Goal: Check status: Check status

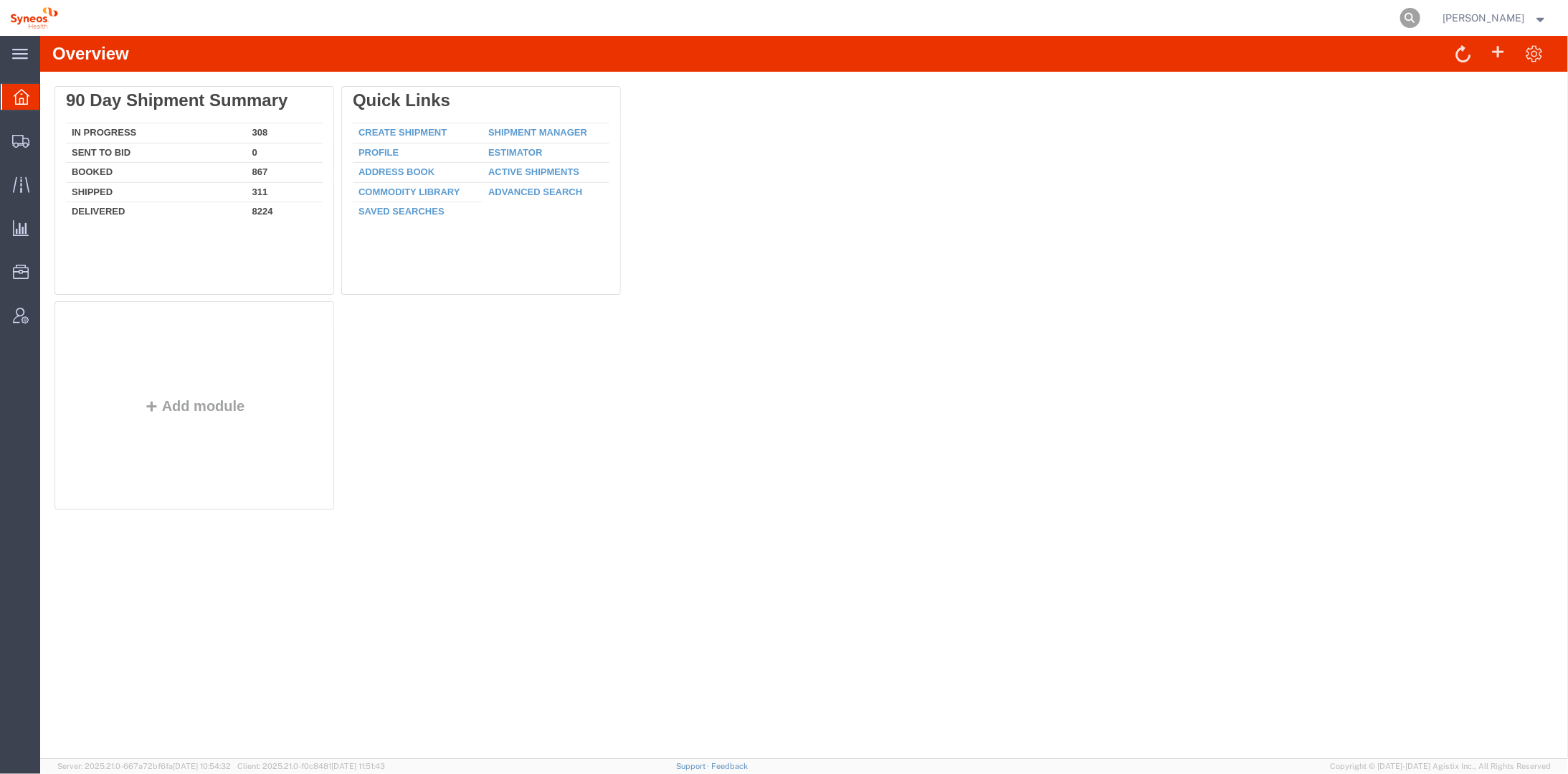
click at [1421, 12] on icon at bounding box center [1409, 17] width 20 height 20
type input "393306442330"
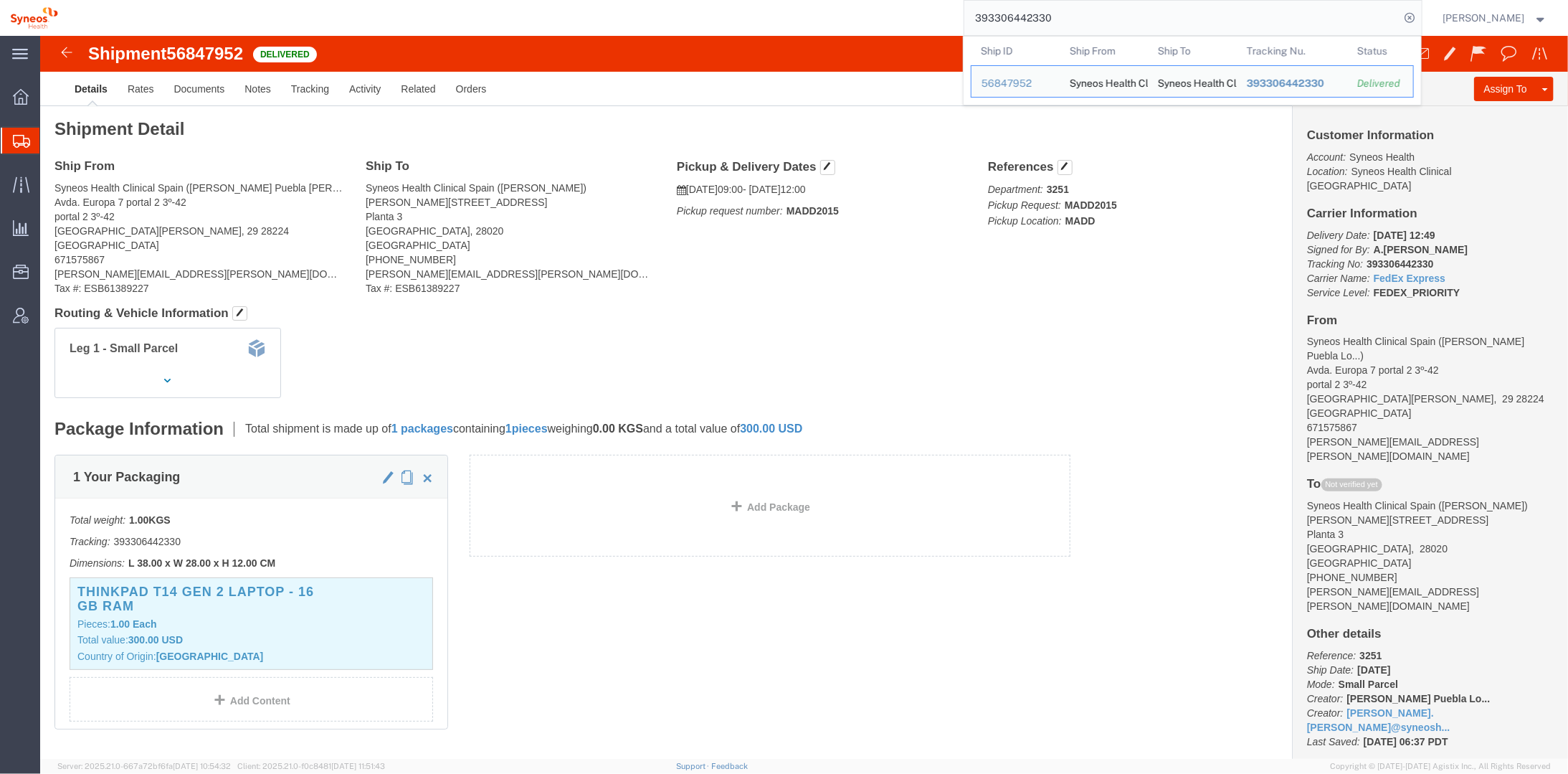
drag, startPoint x: 1085, startPoint y: 10, endPoint x: 962, endPoint y: 23, distance: 123.7
click at [962, 23] on div "393306442330 Ship ID Ship From Ship To Tracking Nu. Status Ship ID 56847952 Shi…" at bounding box center [745, 18] width 1354 height 36
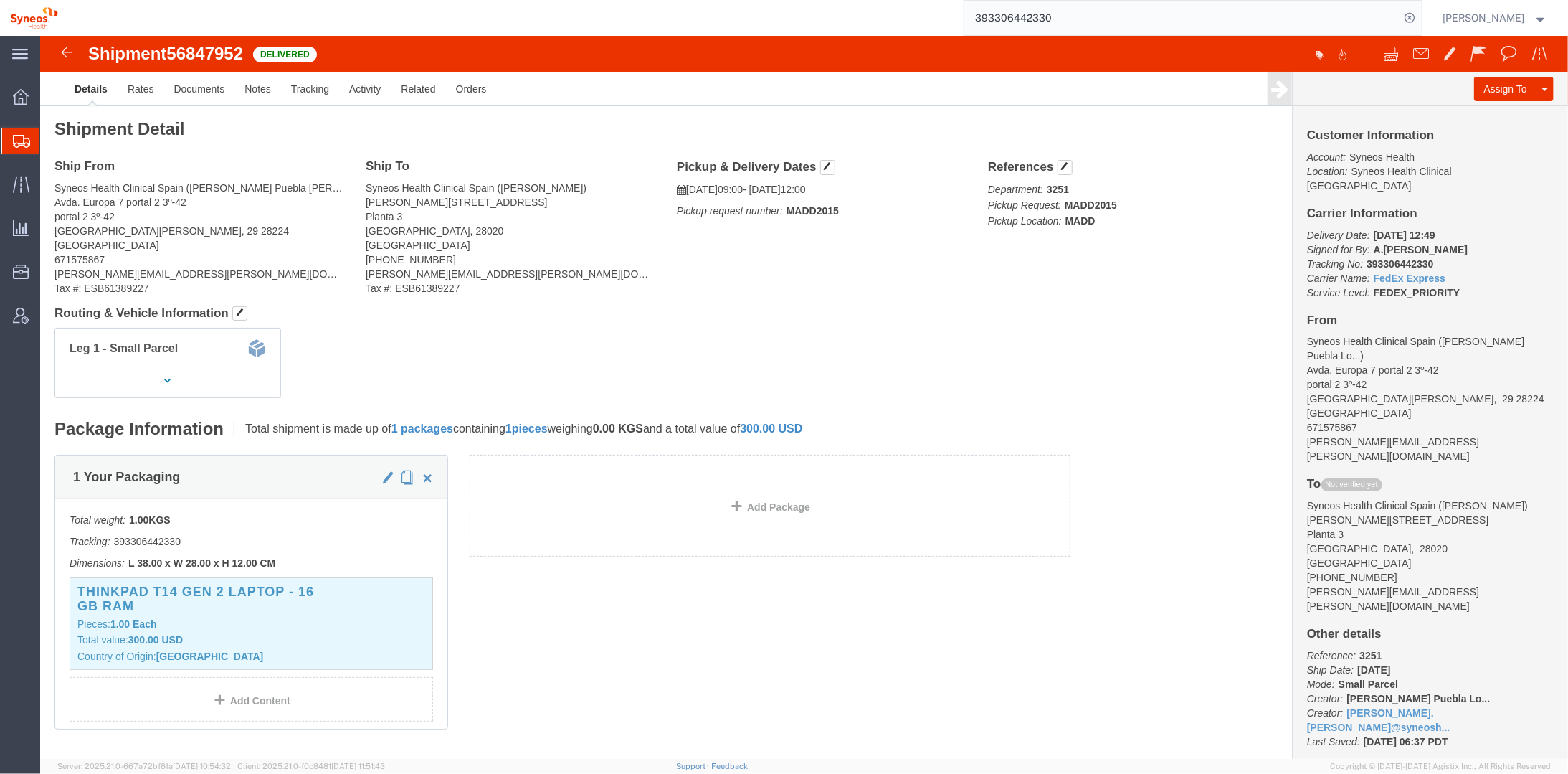
paste input "search"
click at [1028, 18] on input "search" at bounding box center [1182, 18] width 436 height 34
type input "393145346302"
click at [1421, 13] on icon at bounding box center [1409, 17] width 20 height 20
